Goal: Transaction & Acquisition: Purchase product/service

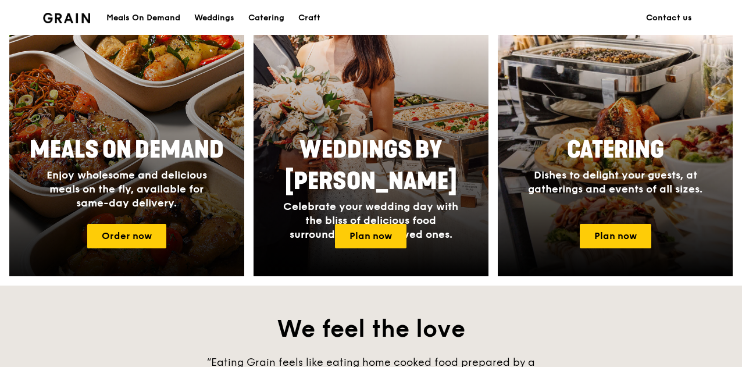
scroll to position [524, 0]
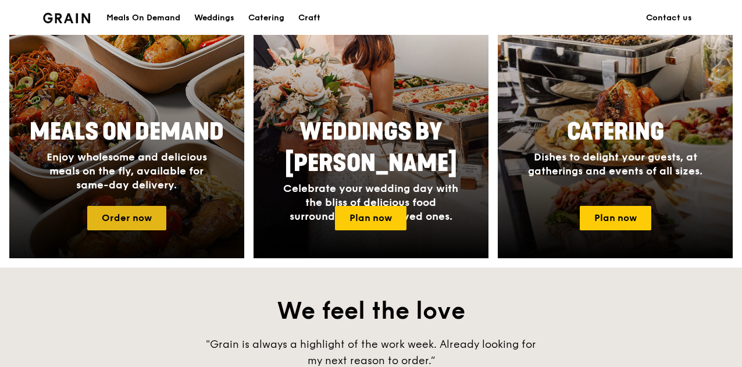
click at [126, 216] on link "Order now" at bounding box center [126, 218] width 79 height 24
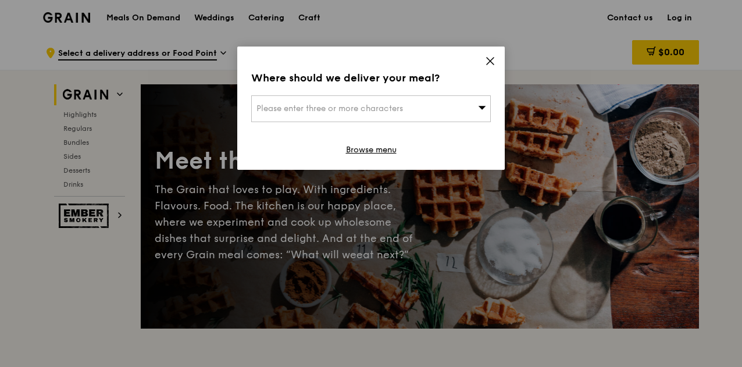
click at [482, 103] on icon at bounding box center [482, 107] width 8 height 9
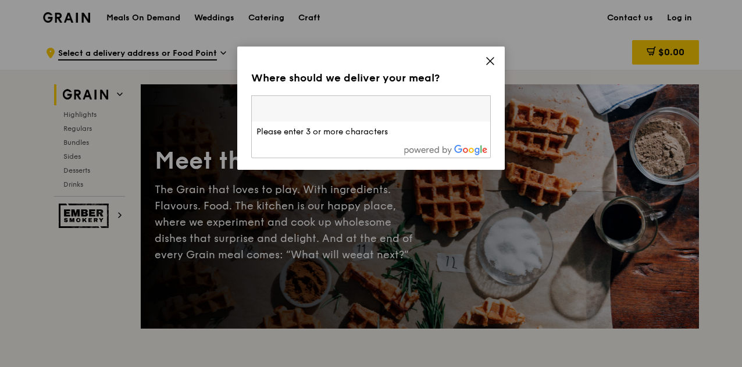
click at [482, 103] on input "search" at bounding box center [371, 109] width 238 height 26
type input "6"
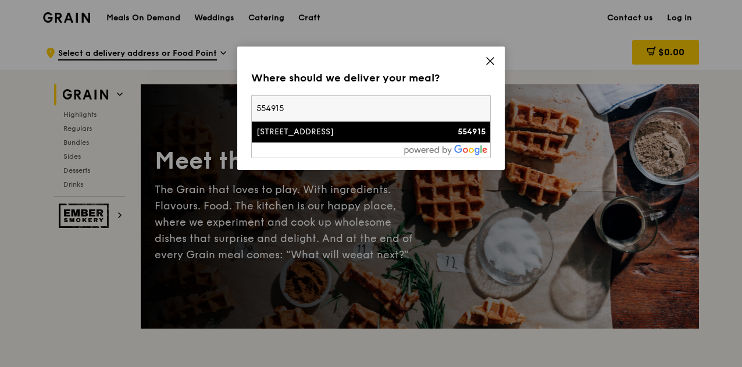
type input "554915"
click at [322, 129] on div "[STREET_ADDRESS]" at bounding box center [343, 132] width 172 height 12
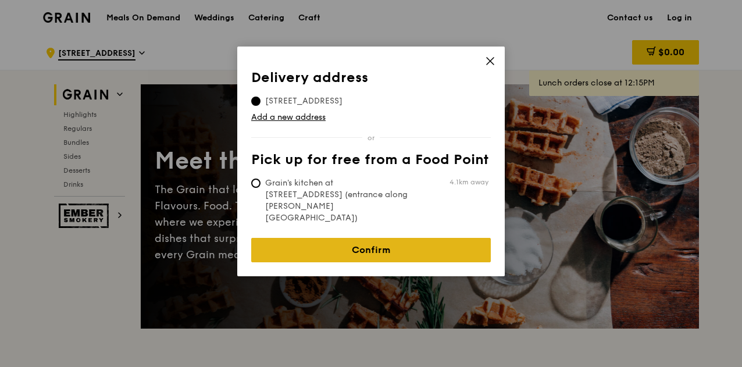
click at [397, 238] on link "Confirm" at bounding box center [371, 250] width 240 height 24
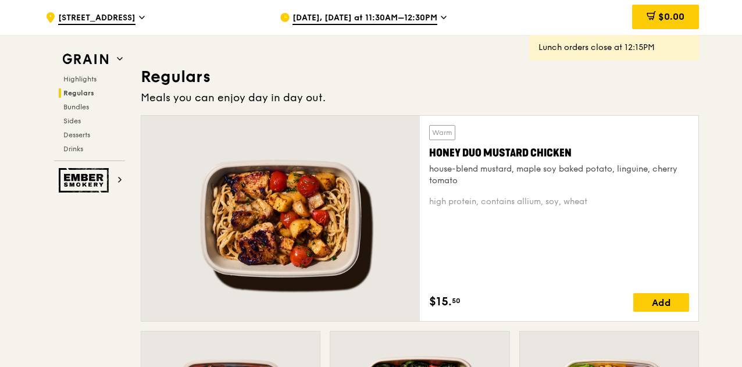
scroll to position [814, 0]
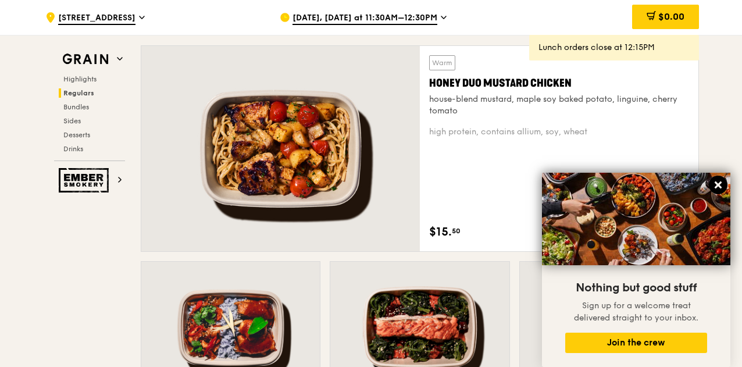
click at [720, 181] on icon at bounding box center [718, 185] width 10 height 10
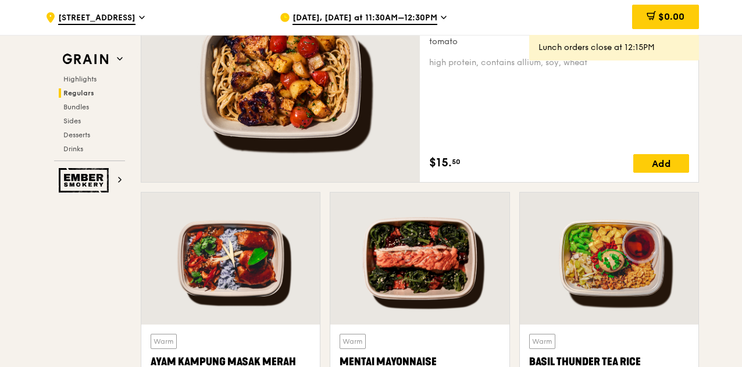
scroll to position [873, 0]
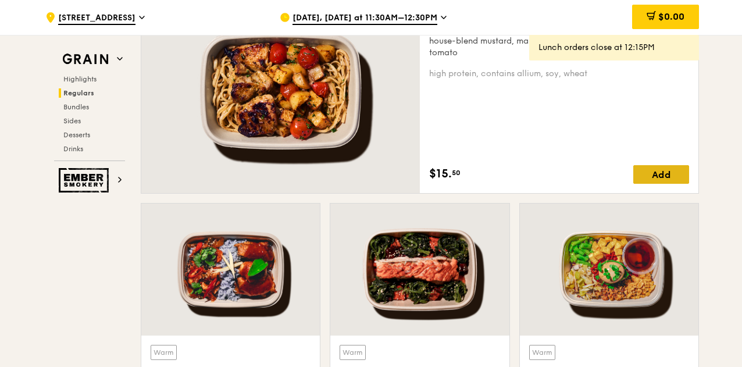
click at [662, 172] on div "Add" at bounding box center [661, 174] width 56 height 19
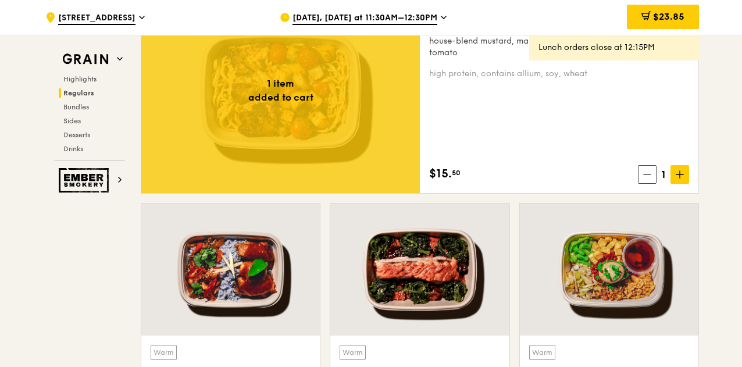
click at [441, 18] on icon at bounding box center [443, 17] width 5 height 2
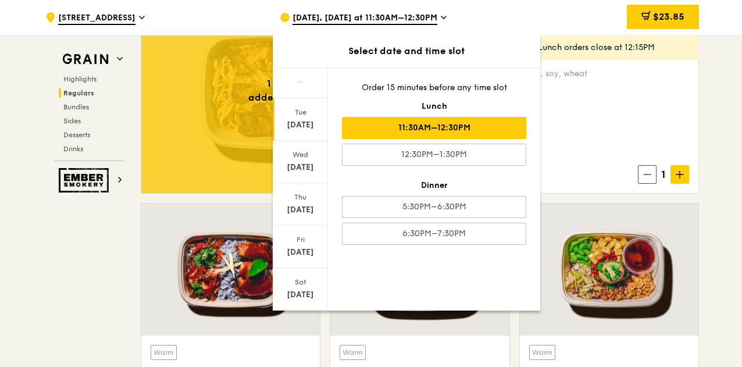
click at [144, 19] on icon at bounding box center [142, 17] width 5 height 2
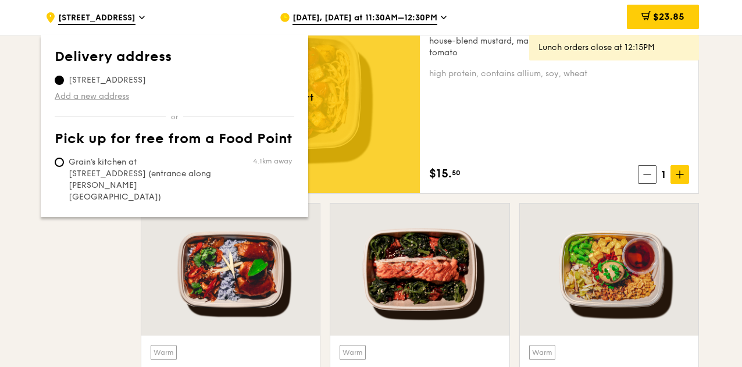
click at [115, 95] on link "Add a new address" at bounding box center [175, 97] width 240 height 12
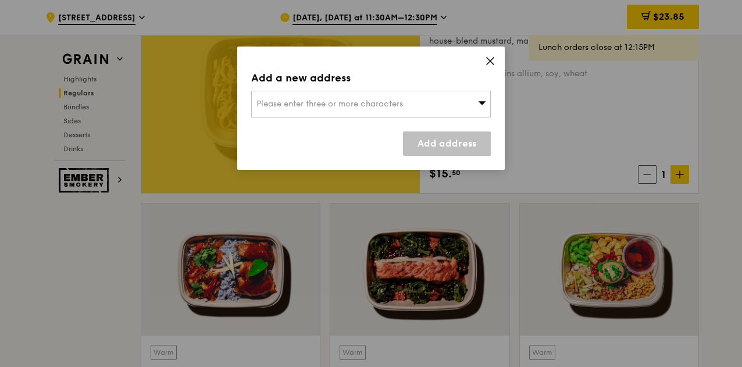
click at [327, 103] on span "Please enter three or more characters" at bounding box center [330, 104] width 147 height 10
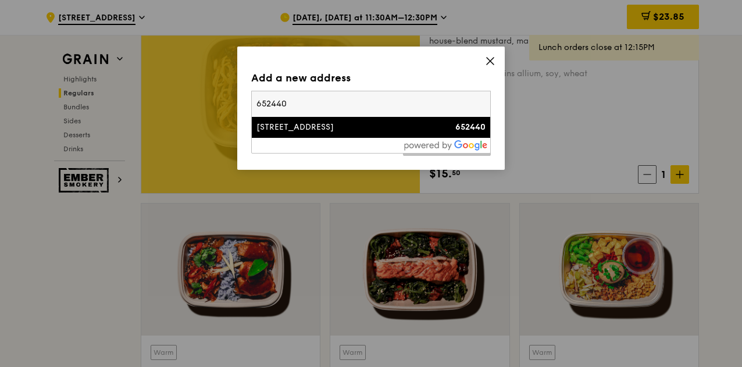
type input "652440"
click at [343, 126] on div "[STREET_ADDRESS]" at bounding box center [343, 128] width 172 height 12
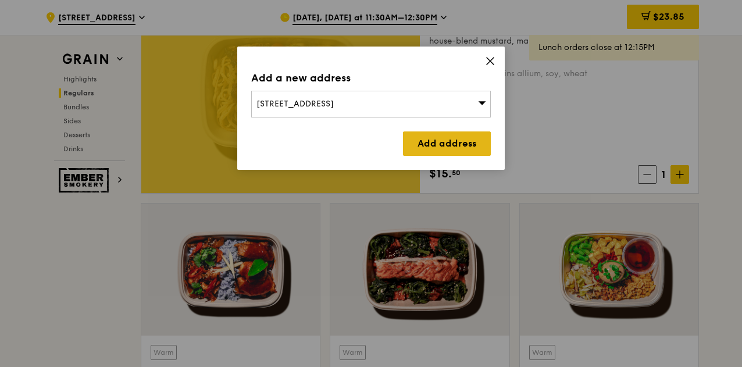
click at [432, 143] on link "Add address" at bounding box center [447, 143] width 88 height 24
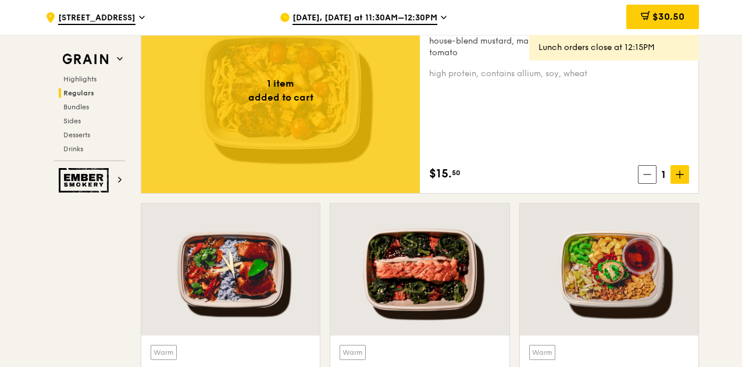
click at [145, 17] on icon at bounding box center [142, 17] width 6 height 10
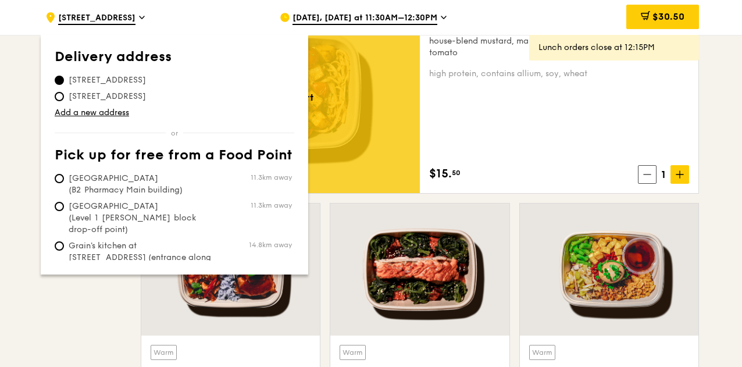
click at [144, 18] on icon at bounding box center [142, 17] width 5 height 2
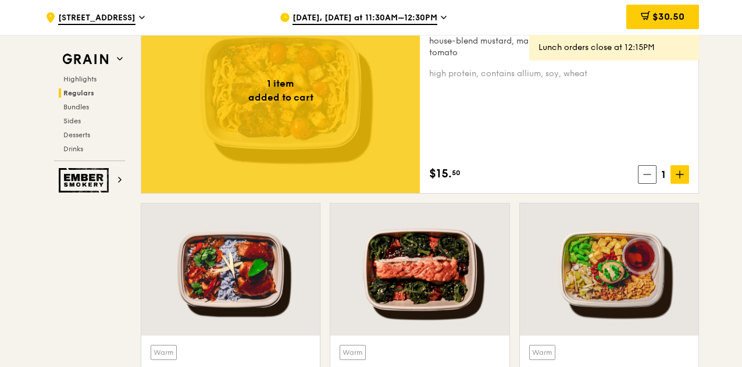
click at [441, 15] on icon at bounding box center [444, 17] width 6 height 10
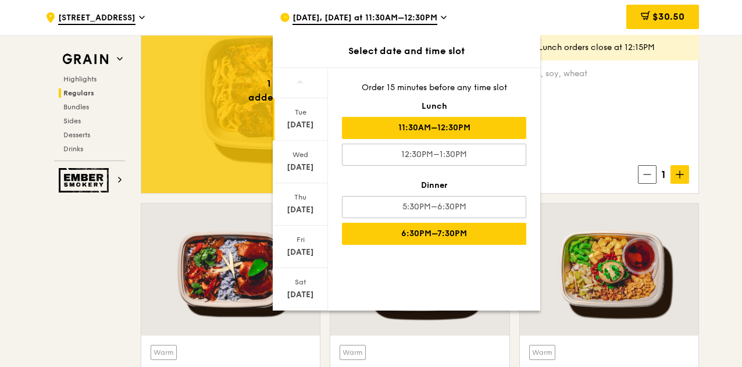
click at [448, 234] on div "6:30PM–7:30PM" at bounding box center [434, 234] width 184 height 22
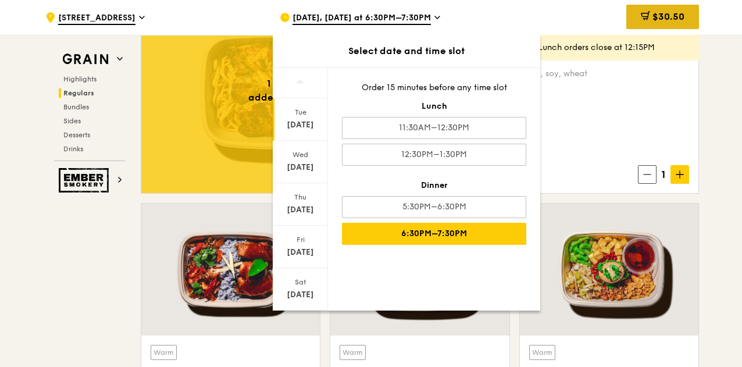
click at [653, 12] on span "$30.50" at bounding box center [669, 16] width 32 height 11
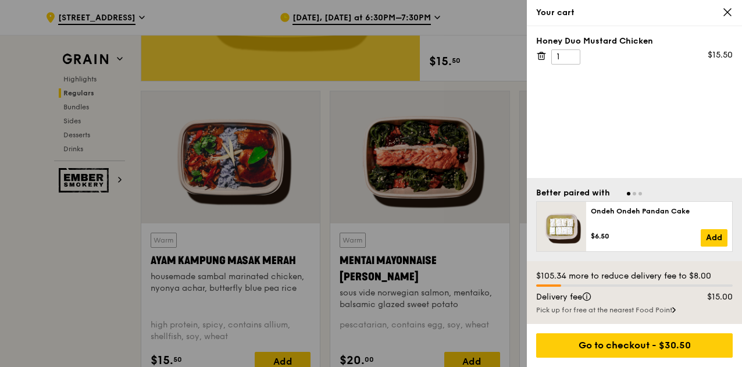
scroll to position [931, 0]
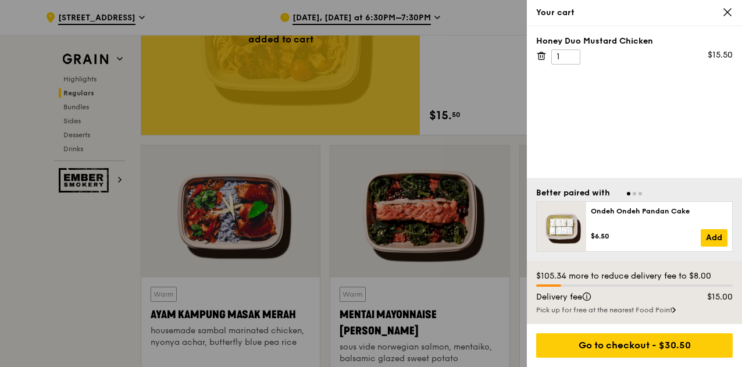
click at [676, 311] on icon at bounding box center [673, 310] width 3 height 6
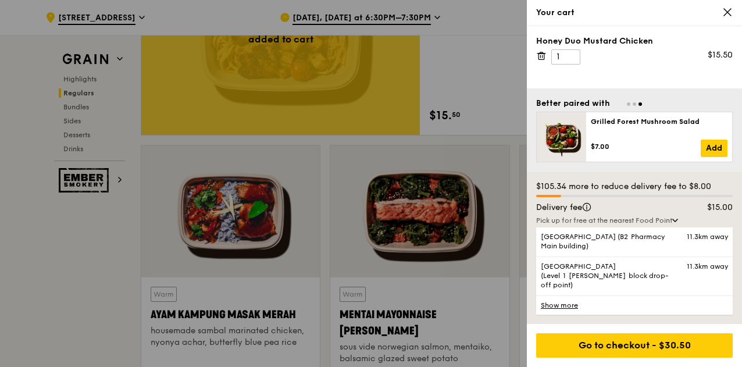
click at [565, 307] on link "Show more" at bounding box center [634, 304] width 197 height 19
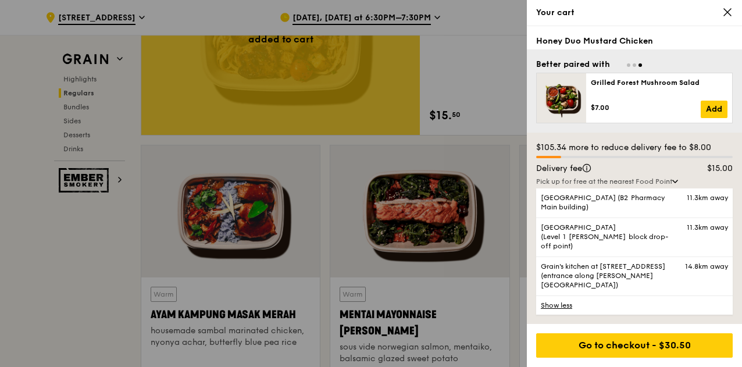
click at [677, 183] on icon at bounding box center [675, 181] width 6 height 3
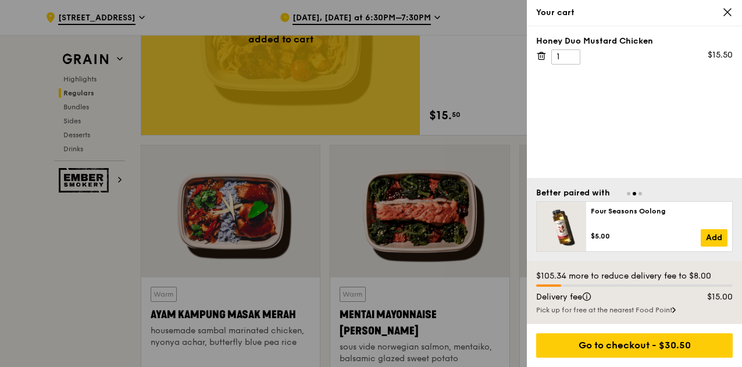
click at [727, 15] on icon at bounding box center [727, 12] width 10 height 10
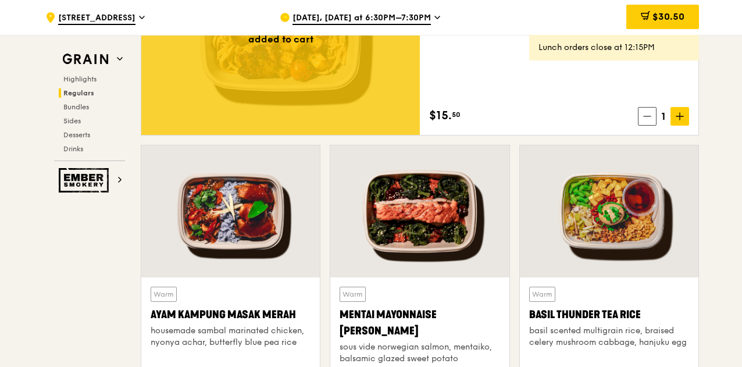
click at [145, 19] on icon at bounding box center [142, 17] width 6 height 10
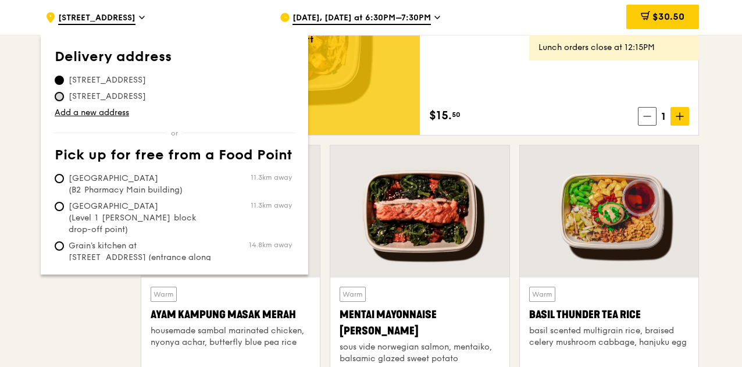
click at [58, 97] on input "[STREET_ADDRESS]" at bounding box center [59, 96] width 9 height 9
radio input "true"
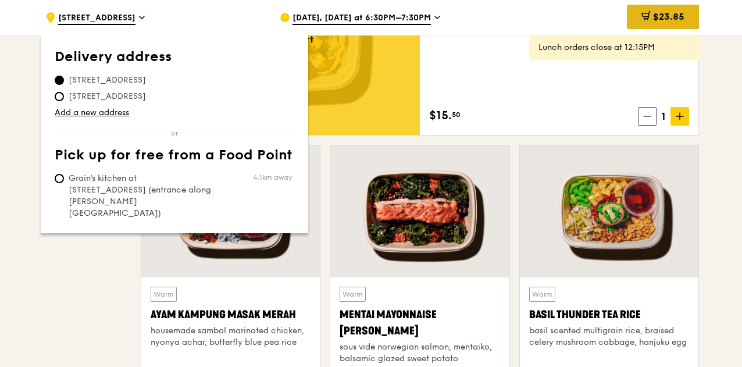
click at [685, 17] on div "$23.85" at bounding box center [663, 17] width 72 height 24
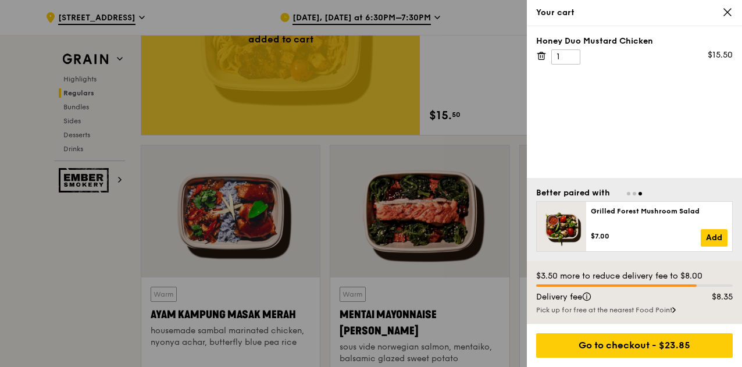
click at [728, 15] on icon at bounding box center [727, 12] width 10 height 10
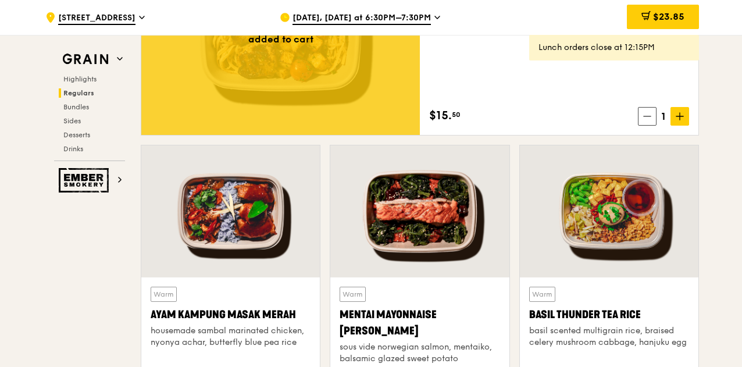
click at [435, 17] on icon at bounding box center [438, 17] width 6 height 10
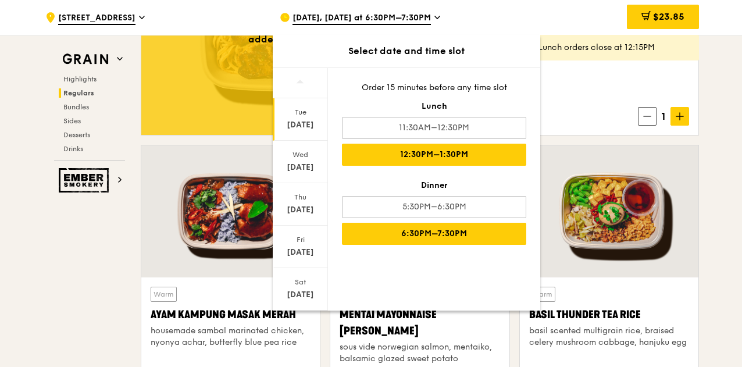
click at [464, 158] on div "12:30PM–1:30PM" at bounding box center [434, 155] width 184 height 22
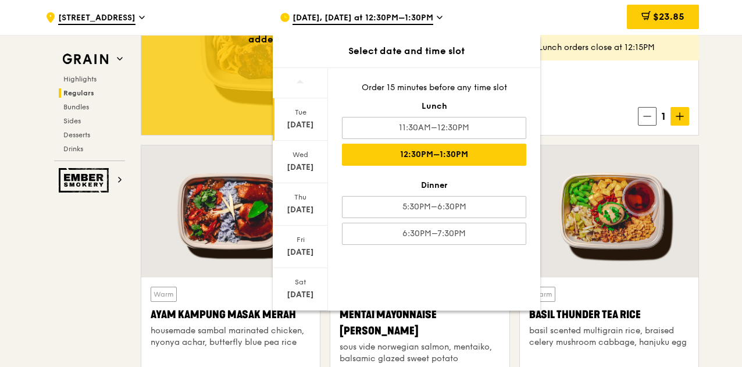
click at [565, 12] on div "$23.85" at bounding box center [605, 17] width 187 height 35
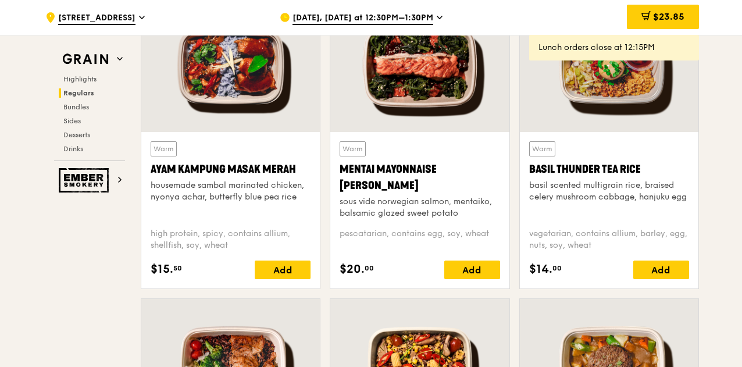
scroll to position [1105, 0]
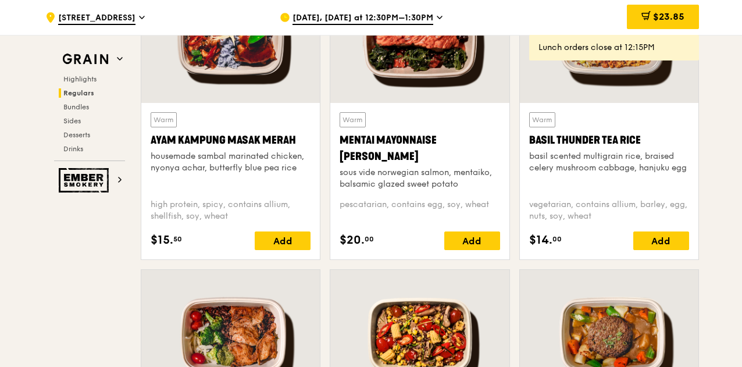
click at [223, 169] on div "housemade sambal marinated chicken, nyonya achar, butterfly blue pea rice" at bounding box center [231, 162] width 160 height 23
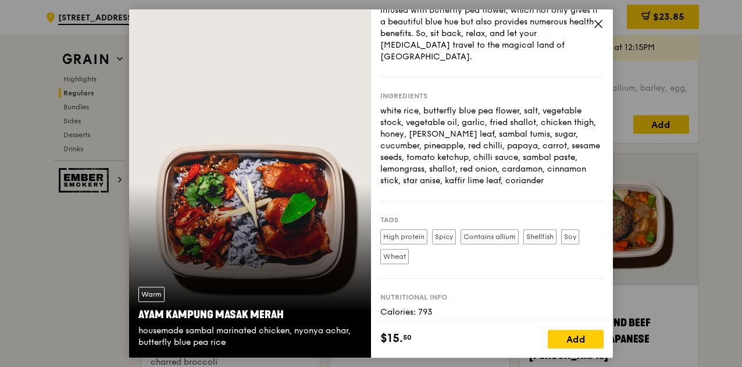
scroll to position [0, 0]
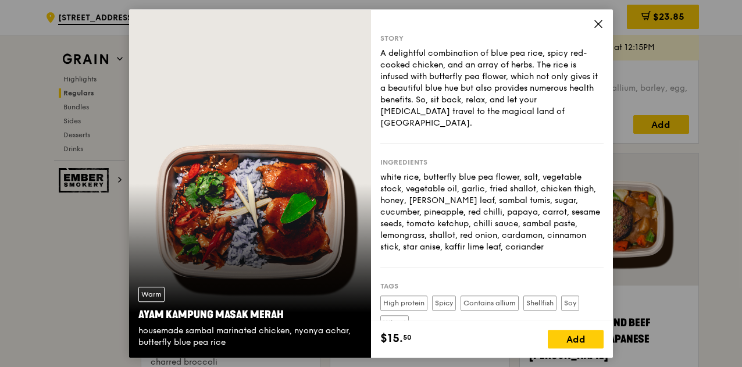
click at [598, 23] on icon at bounding box center [598, 23] width 7 height 7
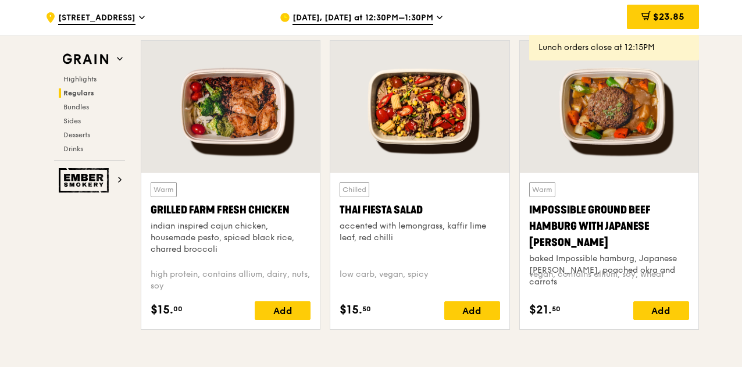
scroll to position [1338, 0]
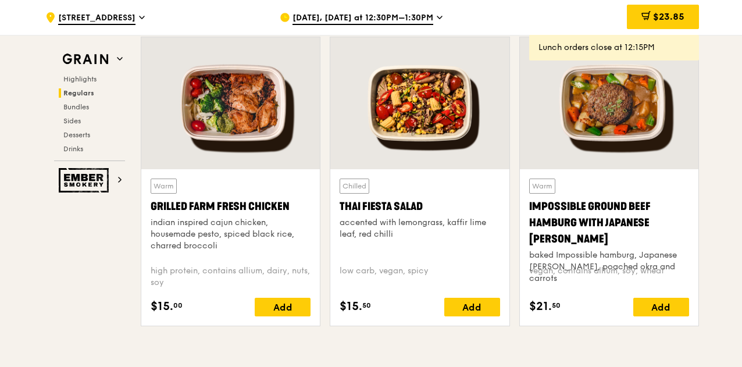
click at [255, 238] on div "indian inspired cajun chicken, housemade pesto, spiced black rice, charred broc…" at bounding box center [231, 234] width 160 height 35
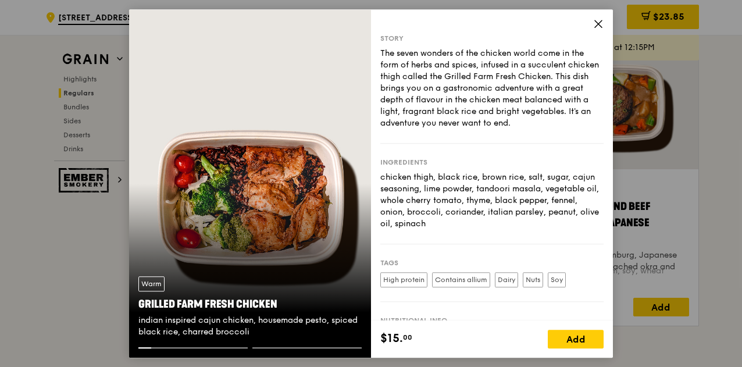
click at [599, 25] on icon at bounding box center [598, 24] width 10 height 10
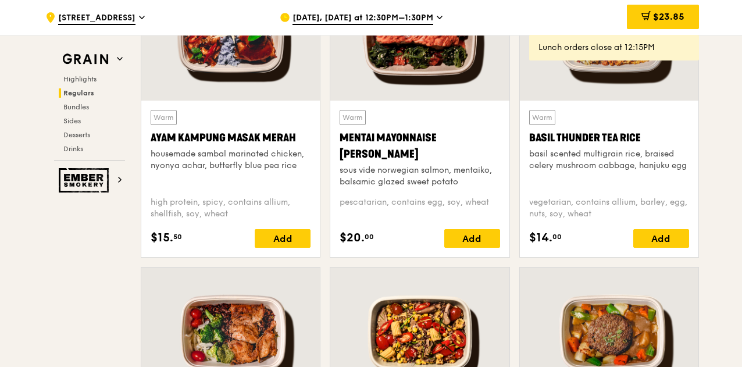
scroll to position [1047, 0]
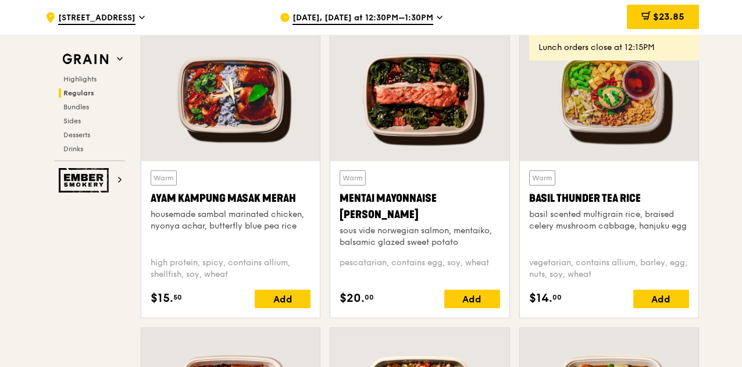
click at [617, 240] on div "Warm Basil Thunder Tea [PERSON_NAME] scented multigrain rice, braised celery mu…" at bounding box center [609, 208] width 160 height 77
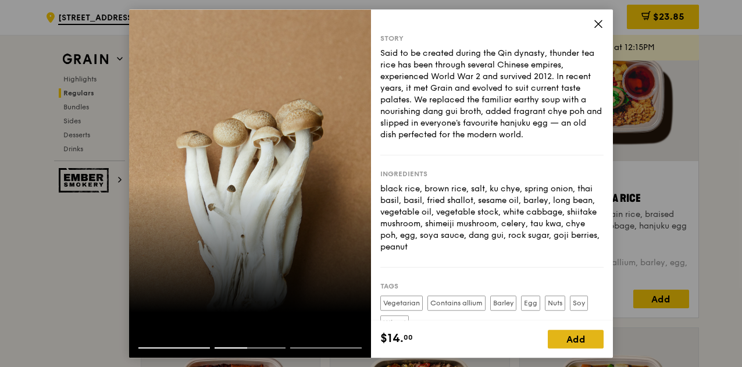
click at [583, 342] on div "Add" at bounding box center [576, 339] width 56 height 19
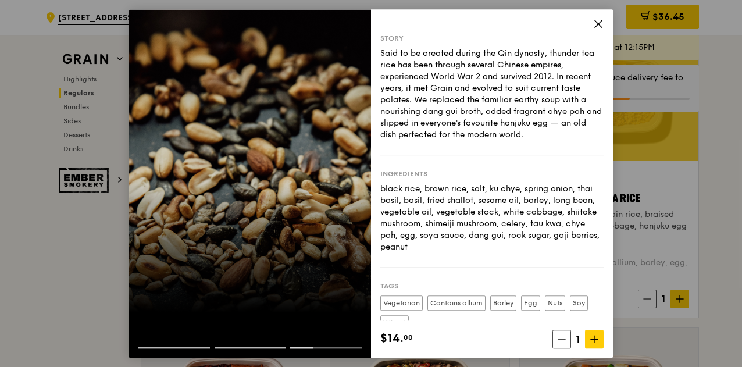
click at [599, 23] on icon at bounding box center [598, 23] width 7 height 7
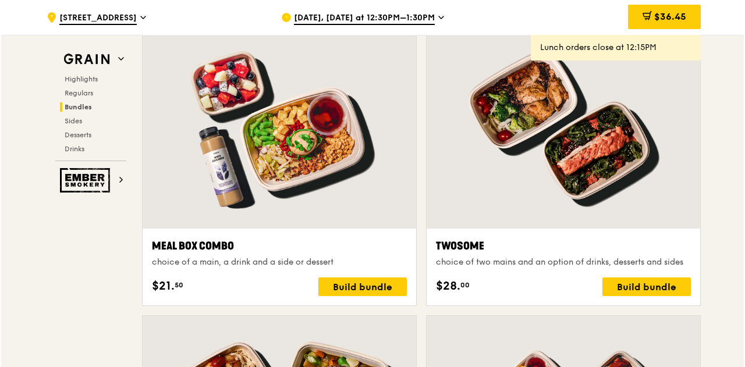
scroll to position [1745, 0]
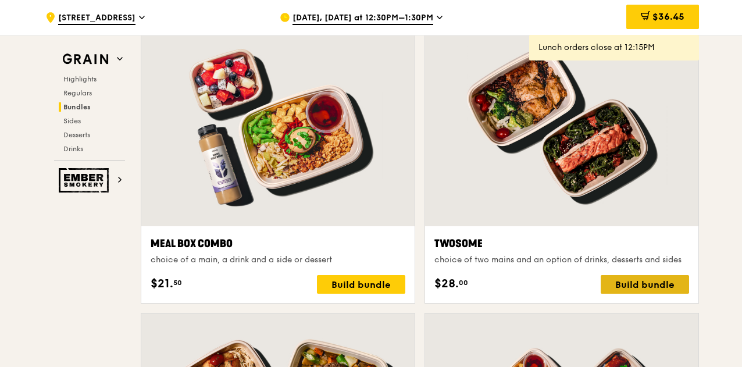
click at [633, 283] on div "Build bundle" at bounding box center [645, 284] width 88 height 19
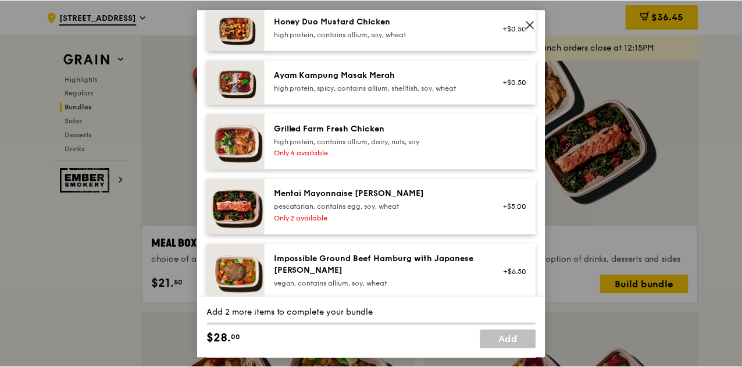
scroll to position [349, 0]
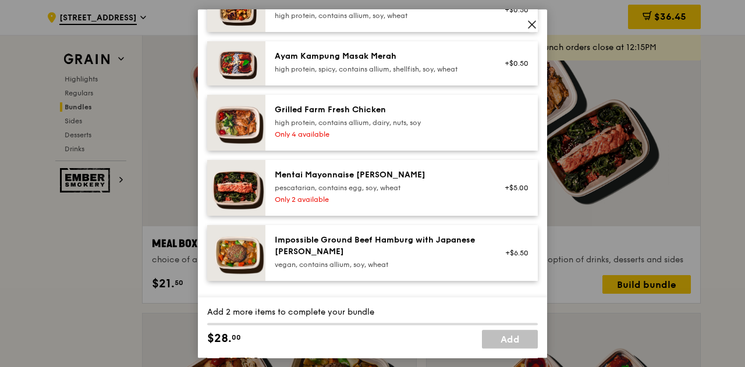
click at [532, 22] on icon at bounding box center [531, 24] width 10 height 10
